Goal: Navigation & Orientation: Go to known website

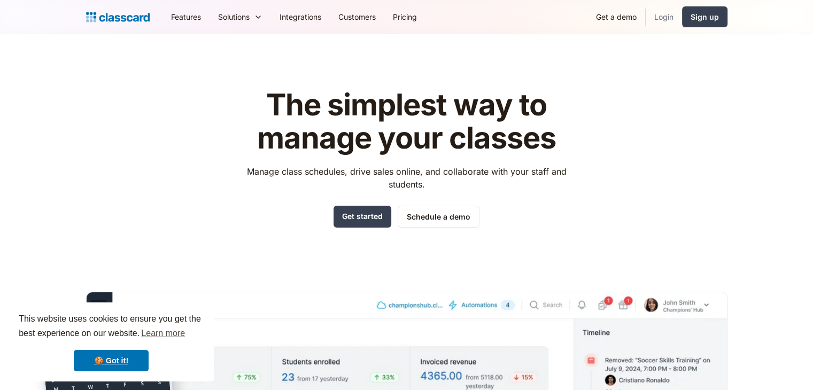
click at [669, 21] on link "Login" at bounding box center [664, 17] width 36 height 24
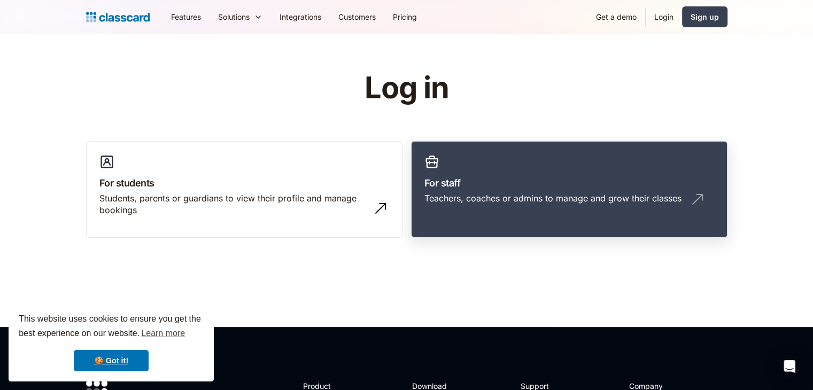
click at [515, 164] on link "For staff Teachers, coaches or admins to manage and grow their classes" at bounding box center [569, 189] width 316 height 97
